Goal: Information Seeking & Learning: Learn about a topic

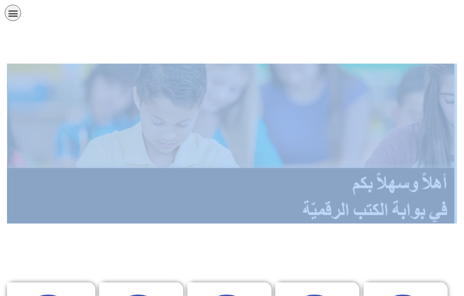
drag, startPoint x: 16, startPoint y: 9, endPoint x: 203, endPoint y: 186, distance: 257.0
click at [11, 12] on icon "כפתור פתיחת תפריט" at bounding box center [13, 13] width 10 height 10
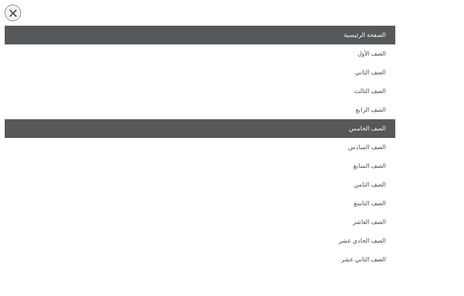
click at [359, 120] on link "الصف الخامس" at bounding box center [200, 128] width 390 height 19
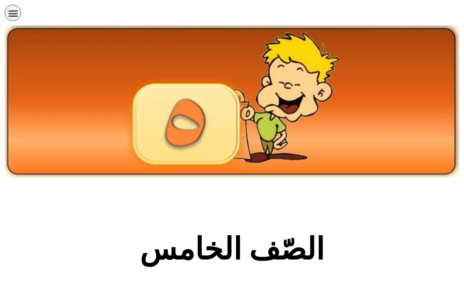
click at [343, 215] on section "الصّف الخامس" at bounding box center [232, 254] width 464 height 142
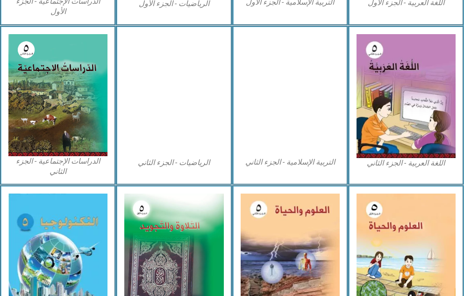
scroll to position [486, 0]
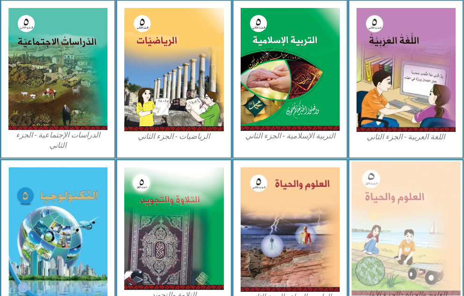
click at [377, 234] on img at bounding box center [405, 228] width 109 height 134
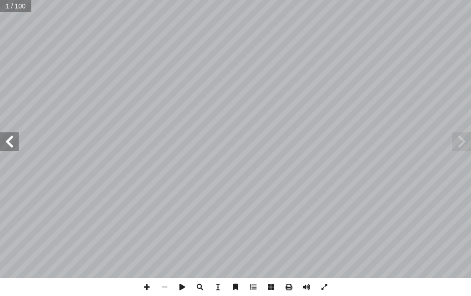
click at [15, 135] on span at bounding box center [9, 141] width 19 height 19
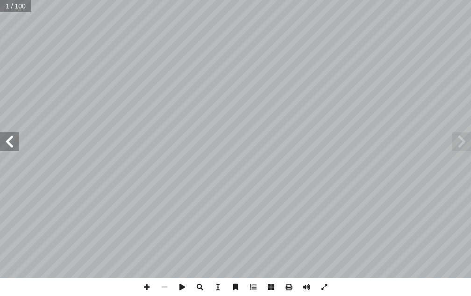
click at [15, 135] on span at bounding box center [9, 141] width 19 height 19
click at [9, 144] on span at bounding box center [9, 141] width 19 height 19
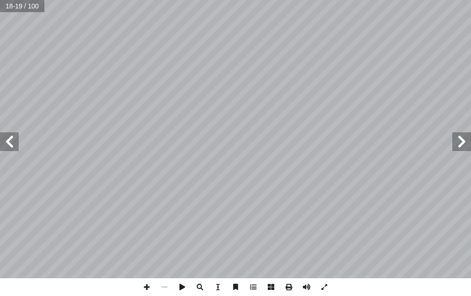
click at [454, 139] on span at bounding box center [461, 141] width 19 height 19
click at [6, 149] on span at bounding box center [9, 141] width 19 height 19
click at [455, 139] on span at bounding box center [461, 141] width 19 height 19
click at [5, 137] on span at bounding box center [9, 141] width 19 height 19
click at [457, 142] on span at bounding box center [461, 141] width 19 height 19
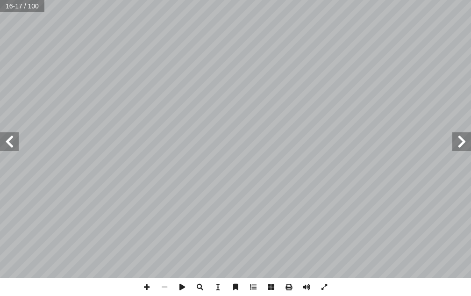
click at [1, 138] on span at bounding box center [9, 141] width 19 height 19
click at [461, 149] on span at bounding box center [461, 141] width 19 height 19
click at [7, 145] on span at bounding box center [9, 141] width 19 height 19
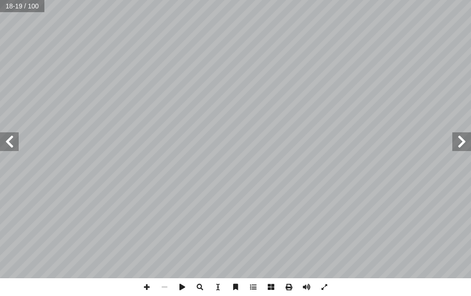
click at [7, 145] on span at bounding box center [9, 141] width 19 height 19
click at [465, 141] on span at bounding box center [461, 141] width 19 height 19
click at [13, 143] on span at bounding box center [9, 141] width 19 height 19
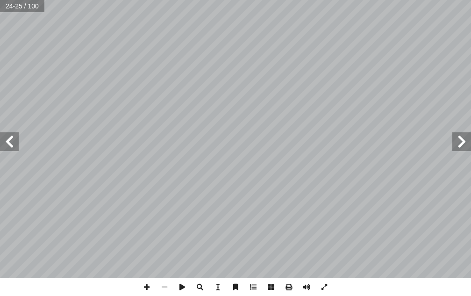
click at [465, 139] on span at bounding box center [461, 141] width 19 height 19
click at [18, 147] on span at bounding box center [9, 141] width 19 height 19
drag, startPoint x: 457, startPoint y: 146, endPoint x: 460, endPoint y: 142, distance: 5.0
click at [460, 142] on span at bounding box center [461, 141] width 19 height 19
click at [14, 148] on span at bounding box center [9, 141] width 19 height 19
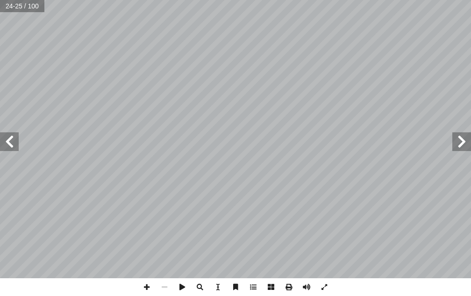
click at [14, 148] on span at bounding box center [9, 141] width 19 height 19
click at [12, 142] on span at bounding box center [9, 141] width 19 height 19
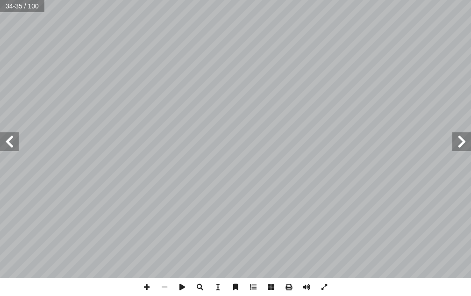
click at [12, 142] on span at bounding box center [9, 141] width 19 height 19
click at [461, 142] on span at bounding box center [461, 141] width 19 height 19
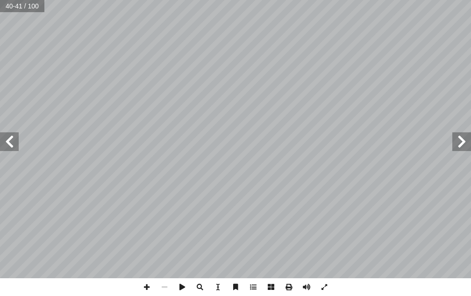
click at [461, 142] on span at bounding box center [461, 141] width 19 height 19
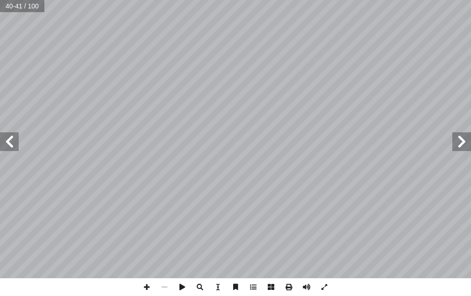
click at [461, 142] on span at bounding box center [461, 141] width 19 height 19
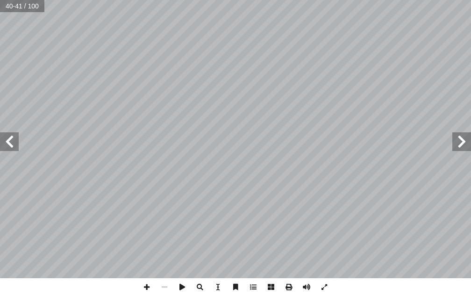
click at [461, 142] on span at bounding box center [461, 141] width 19 height 19
